Goal: Task Accomplishment & Management: Complete application form

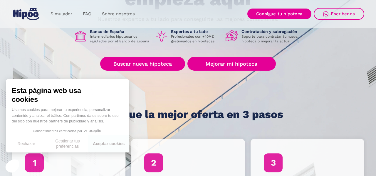
scroll to position [90, 0]
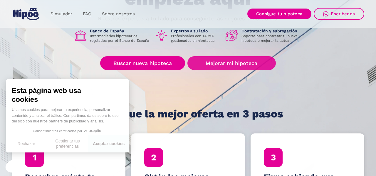
click at [233, 65] on link "Mejorar mi hipoteca" at bounding box center [232, 63] width 89 height 14
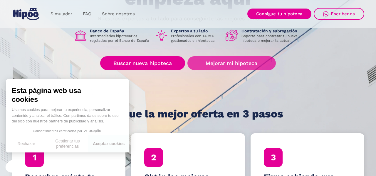
click at [218, 65] on link "Mejorar mi hipoteca" at bounding box center [232, 63] width 89 height 14
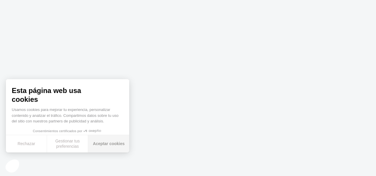
click at [110, 146] on button "Aceptar cookies" at bounding box center [108, 143] width 41 height 17
